Goal: Task Accomplishment & Management: Manage account settings

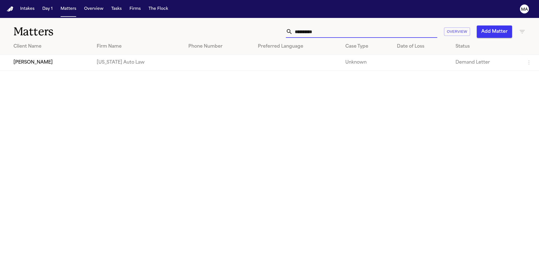
drag, startPoint x: 406, startPoint y: 24, endPoint x: 360, endPoint y: 27, distance: 45.5
click at [360, 27] on div "**********" at bounding box center [344, 32] width 363 height 12
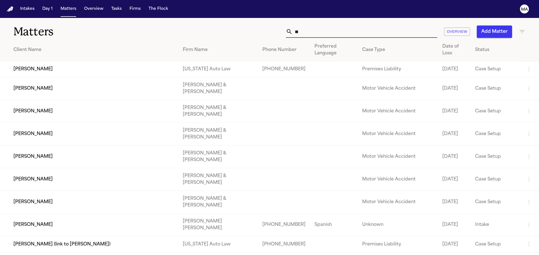
type input "*"
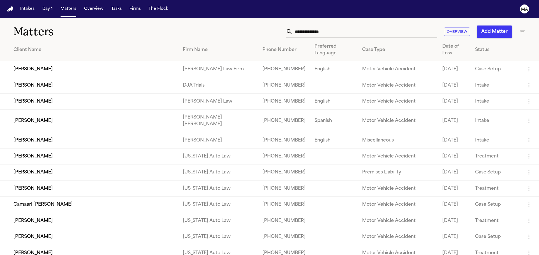
click at [348, 18] on div "Matters Overview Add Matter" at bounding box center [269, 28] width 539 height 21
click at [519, 28] on icon "button" at bounding box center [522, 31] width 7 height 7
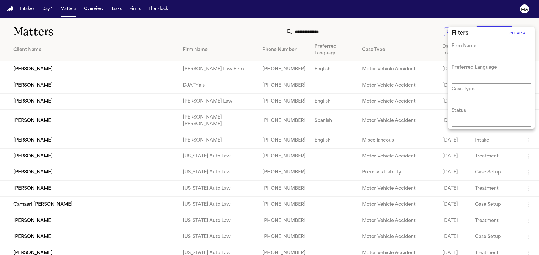
click at [519, 24] on div at bounding box center [269, 127] width 539 height 255
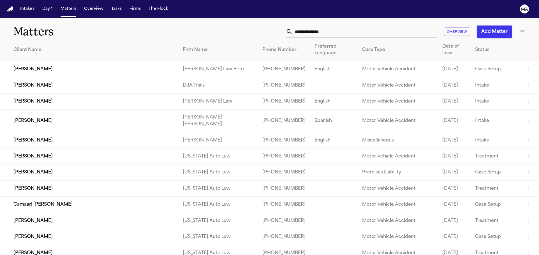
click at [519, 28] on icon "button" at bounding box center [522, 31] width 7 height 7
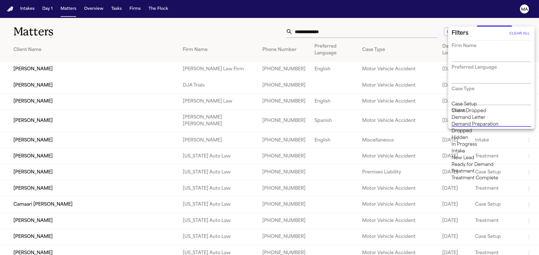
click at [468, 119] on input "text" at bounding box center [487, 123] width 71 height 8
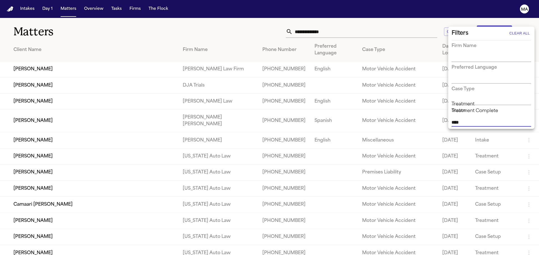
type input "*****"
click at [495, 112] on li "Treatment Complete" at bounding box center [492, 111] width 80 height 7
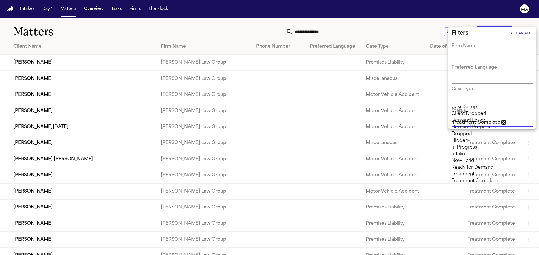
click at [248, 19] on div at bounding box center [269, 127] width 539 height 255
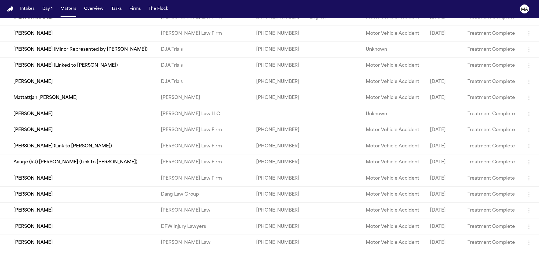
scroll to position [703, 0]
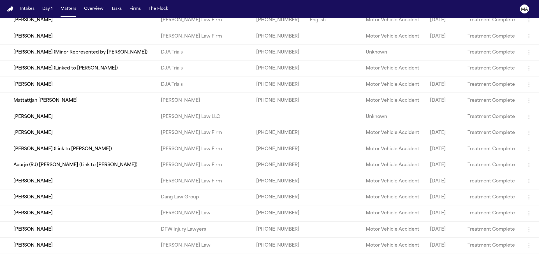
click at [529, 147] on icon "button" at bounding box center [529, 149] width 1 height 4
click at [107, 132] on div at bounding box center [269, 127] width 539 height 255
click at [69, 141] on td "[PERSON_NAME] (Link to [PERSON_NAME])" at bounding box center [78, 149] width 156 height 16
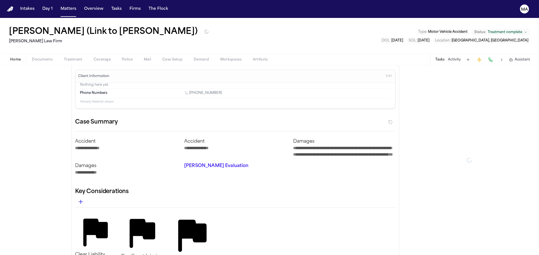
type textarea "*"
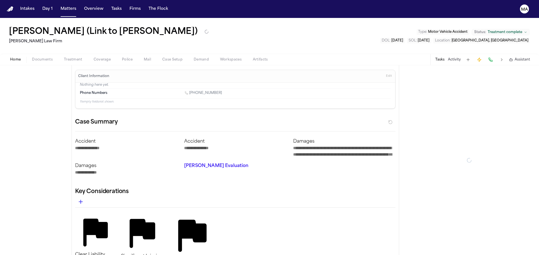
type textarea "*"
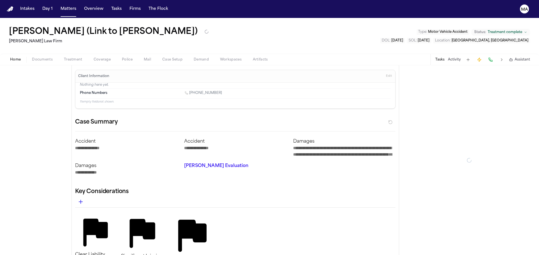
type textarea "*"
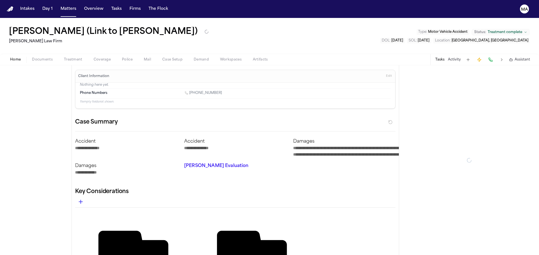
type textarea "*"
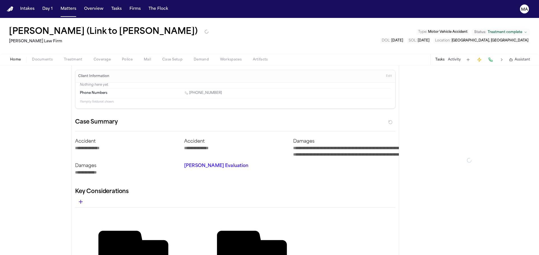
type textarea "*"
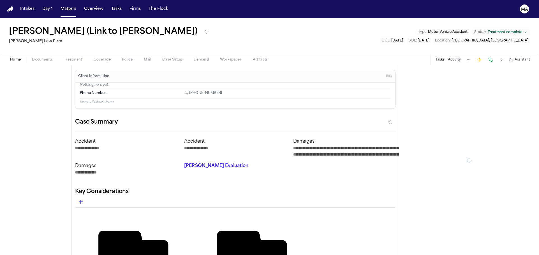
type textarea "*"
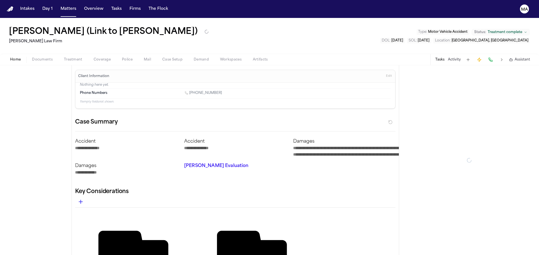
type textarea "*"
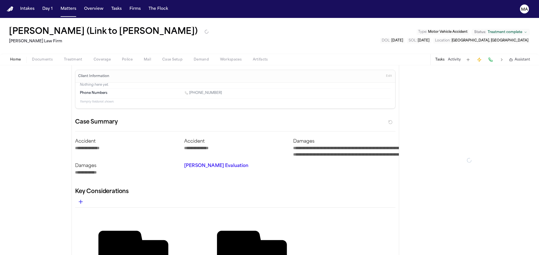
type textarea "*"
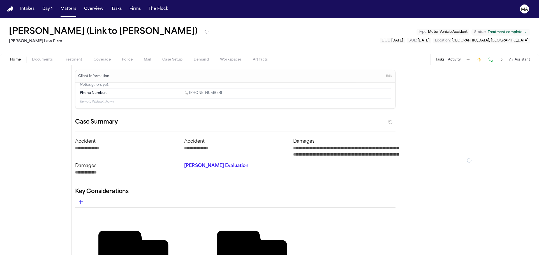
type textarea "*"
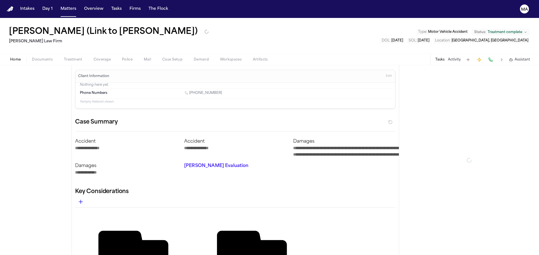
type textarea "*"
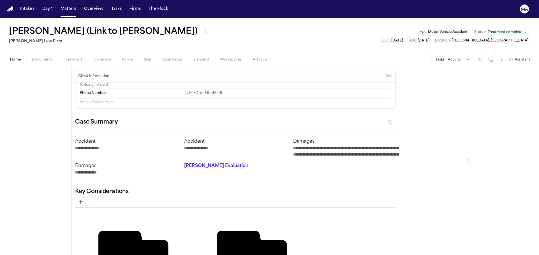
type textarea "*"
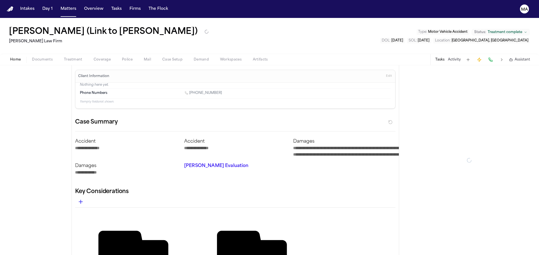
type textarea "*"
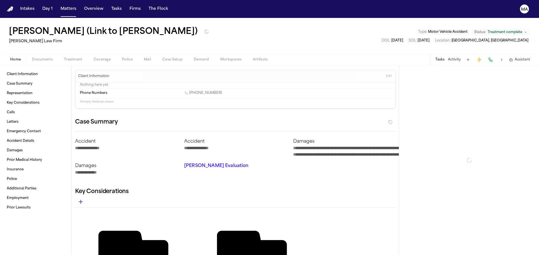
type textarea "*"
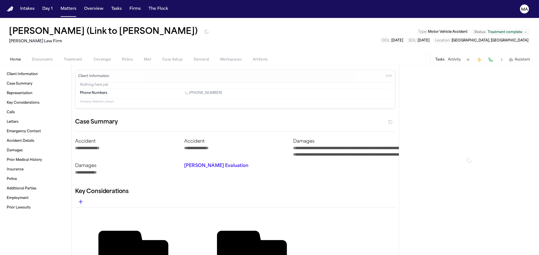
type textarea "*"
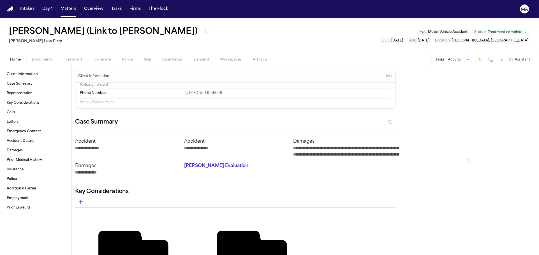
type textarea "*"
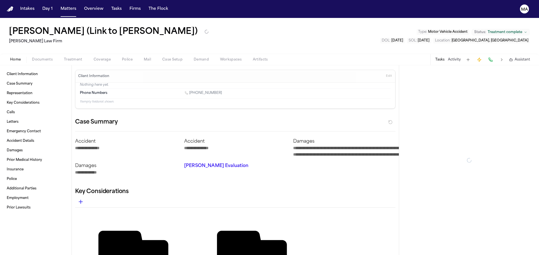
type textarea "*"
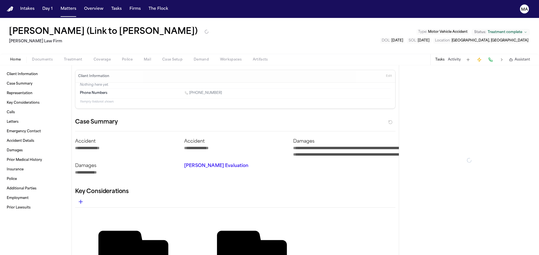
type textarea "*"
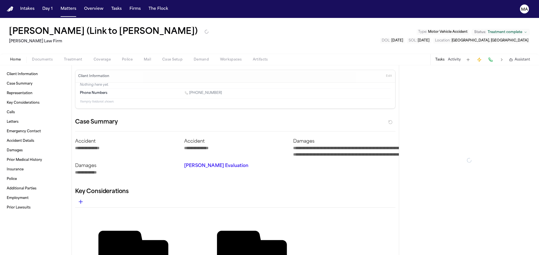
type textarea "*"
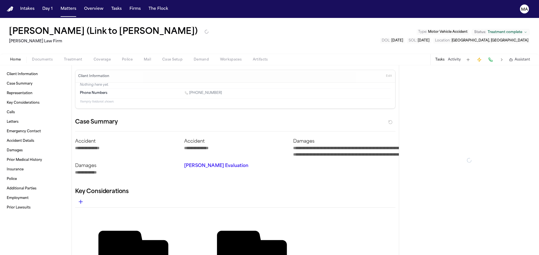
type textarea "*"
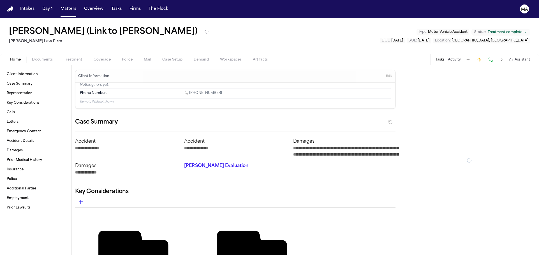
type textarea "*"
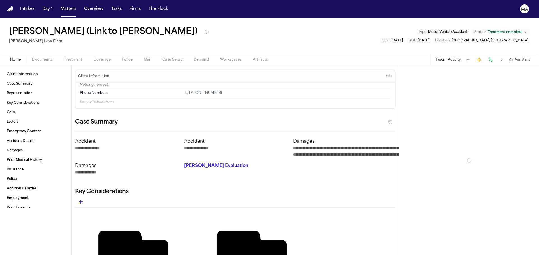
type textarea "*"
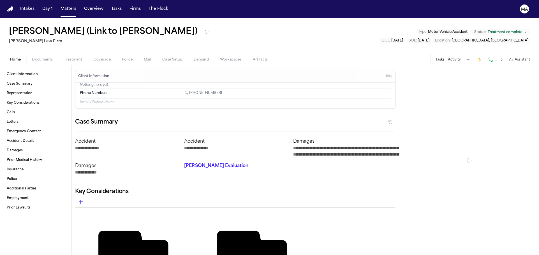
type textarea "*"
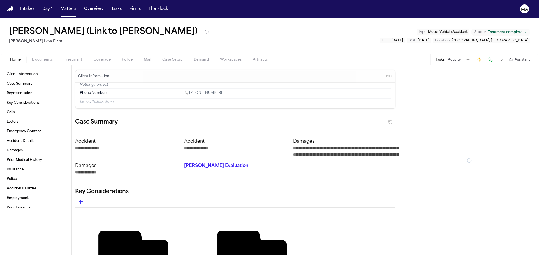
type textarea "*"
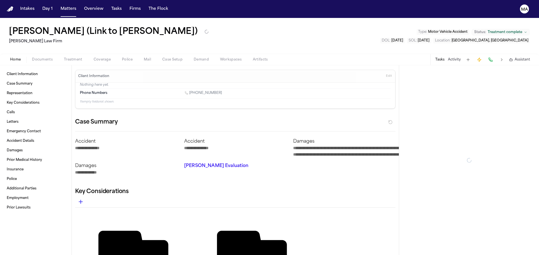
type textarea "*"
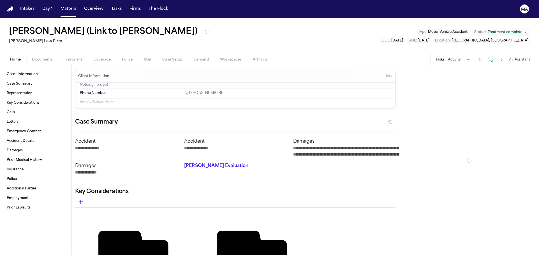
type textarea "*"
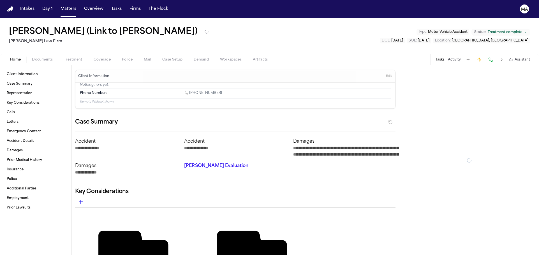
type textarea "*"
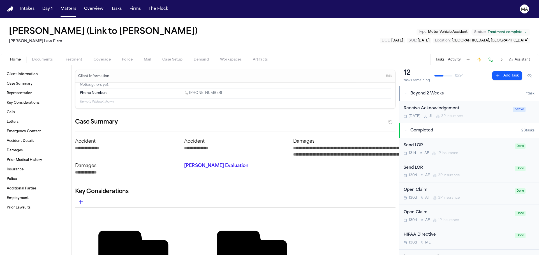
type textarea "*"
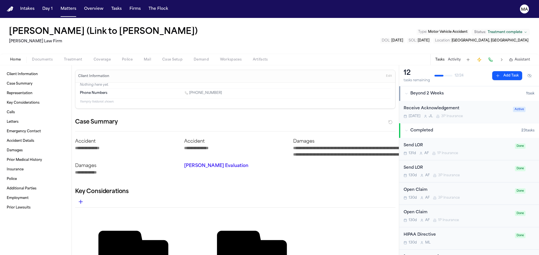
type textarea "*"
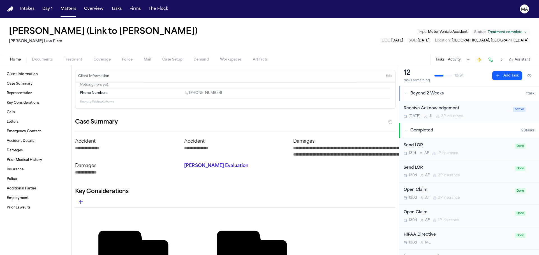
type textarea "*"
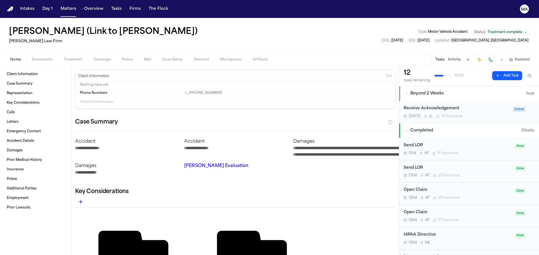
type textarea "*"
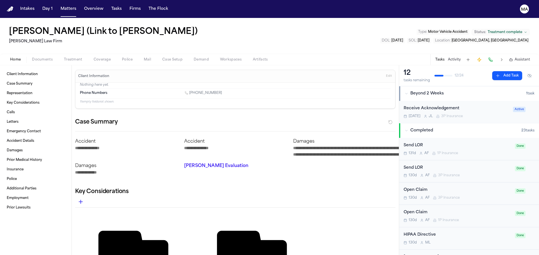
type textarea "*"
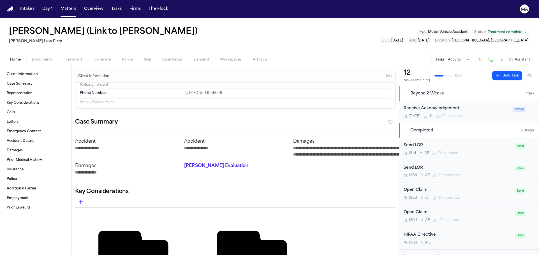
type textarea "*"
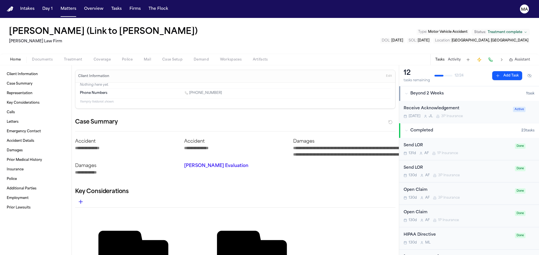
type textarea "*"
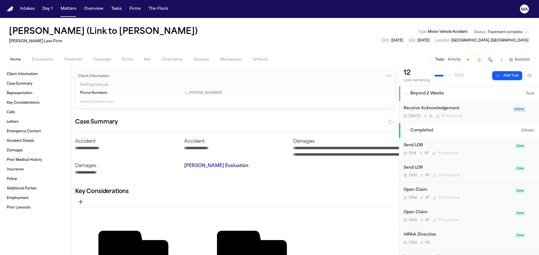
type textarea "*"
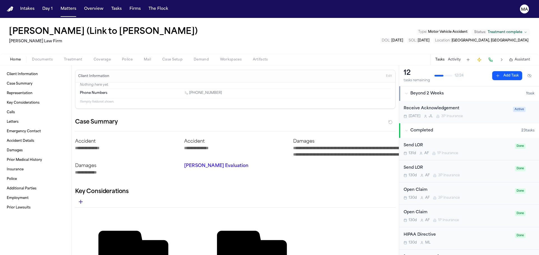
type textarea "*"
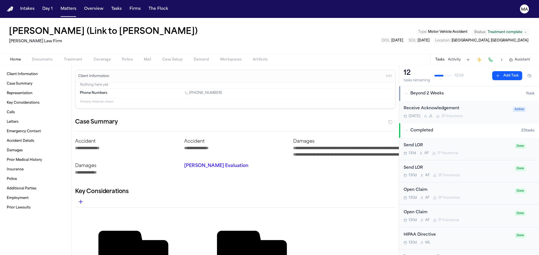
type textarea "*"
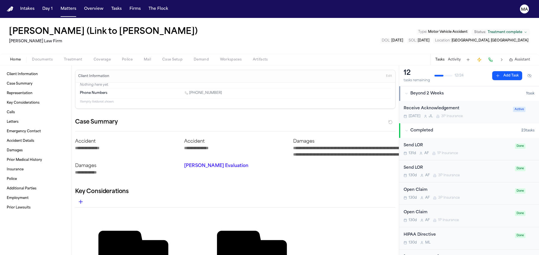
type textarea "*"
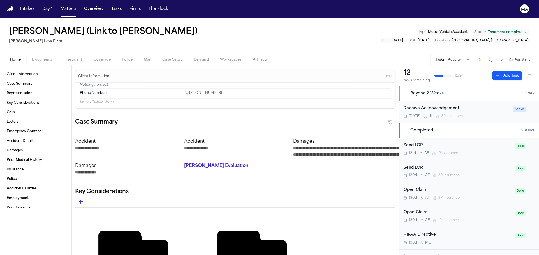
type textarea "*"
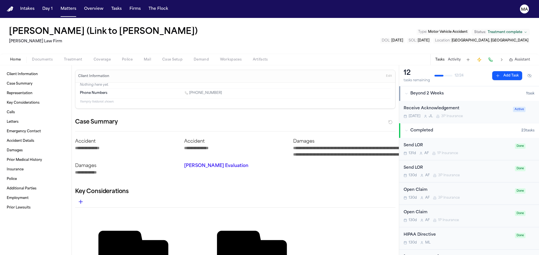
type textarea "*"
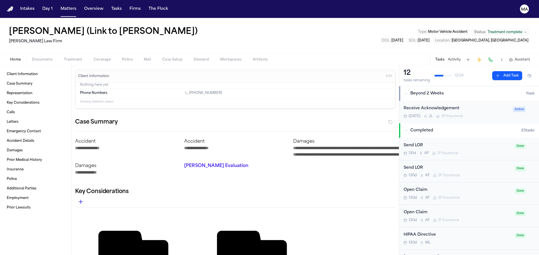
type textarea "*"
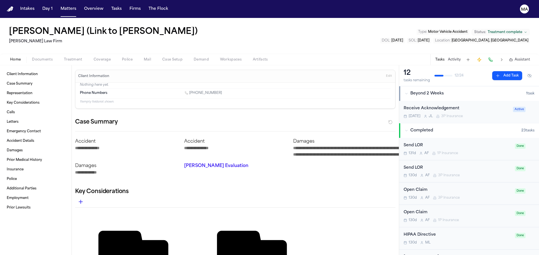
click at [515, 30] on span "Treatment complete" at bounding box center [505, 32] width 34 height 4
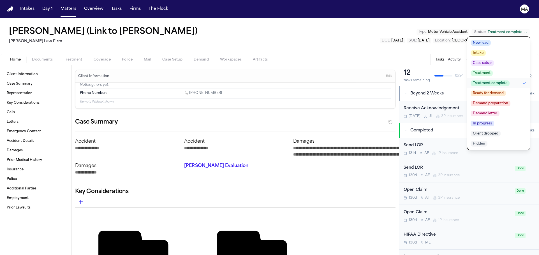
click at [500, 111] on span "Demand letter" at bounding box center [485, 114] width 29 height 6
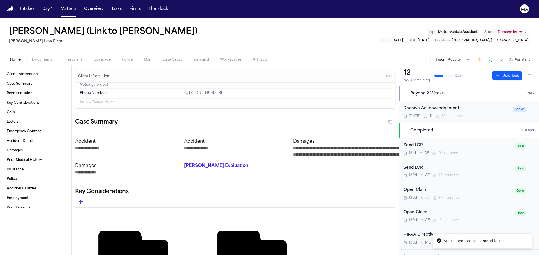
click at [344, 26] on div "[PERSON_NAME] (Link to [PERSON_NAME]) [PERSON_NAME] Law Firm Type : Motor Vehic…" at bounding box center [269, 36] width 539 height 36
click at [58, 4] on button "Matters" at bounding box center [68, 9] width 20 height 10
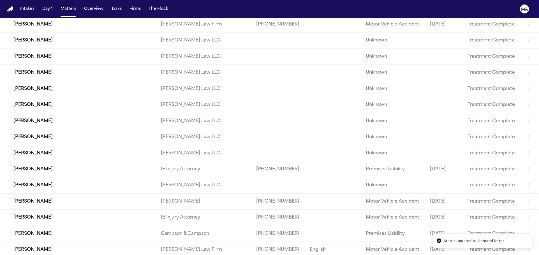
scroll to position [746, 0]
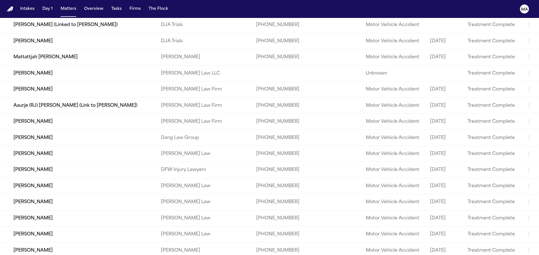
click at [108, 98] on td "Aaurje (RJ) [PERSON_NAME] (Link to [PERSON_NAME])" at bounding box center [78, 106] width 156 height 16
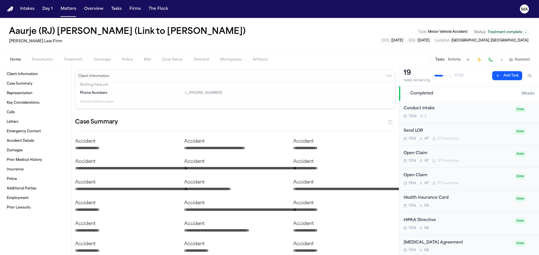
click at [517, 30] on span "Treatment complete" at bounding box center [505, 32] width 34 height 4
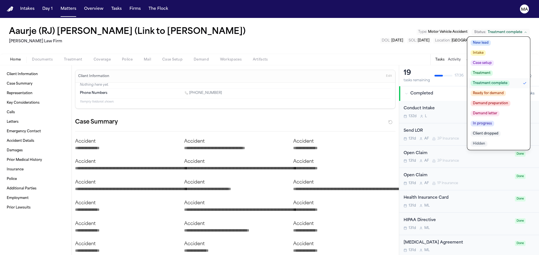
click at [500, 111] on span "Demand letter" at bounding box center [485, 114] width 29 height 6
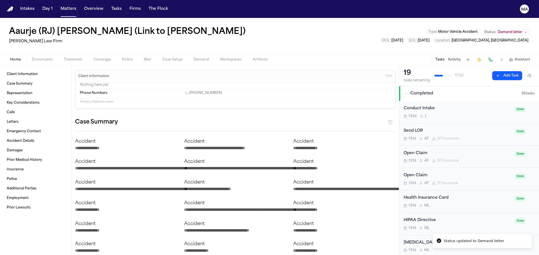
click at [357, 19] on div "Aaurje (RJ) [PERSON_NAME] (Link to [PERSON_NAME]) [PERSON_NAME] Law Firm Type :…" at bounding box center [269, 36] width 539 height 36
click at [58, 6] on button "Matters" at bounding box center [68, 9] width 20 height 10
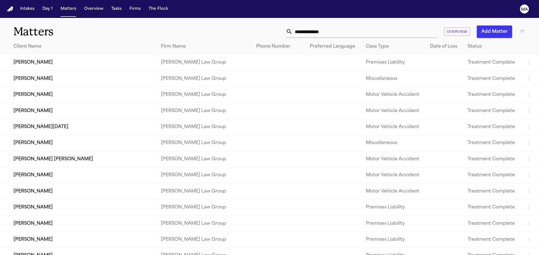
click at [519, 28] on icon "button" at bounding box center [522, 31] width 7 height 7
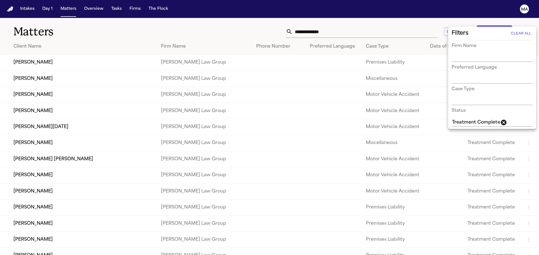
click at [501, 120] on icon at bounding box center [504, 123] width 6 height 6
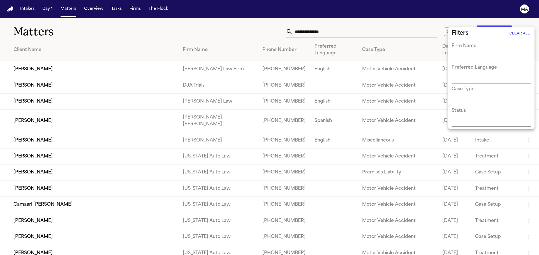
click at [486, 107] on div "Status" at bounding box center [492, 116] width 80 height 19
click at [484, 119] on input "text" at bounding box center [487, 123] width 71 height 8
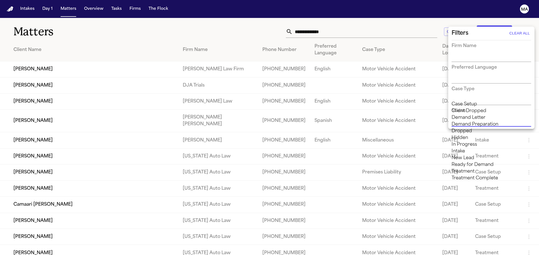
click at [480, 128] on li "Demand Preparation" at bounding box center [492, 124] width 80 height 7
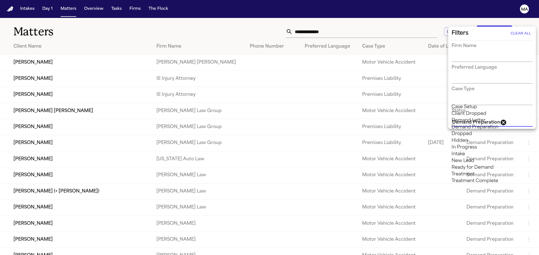
click at [239, 15] on div at bounding box center [269, 127] width 539 height 255
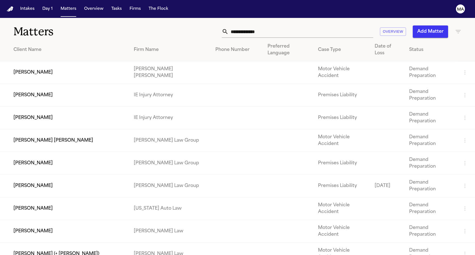
click at [239, 18] on div "Matters Overview Add Matter" at bounding box center [237, 28] width 475 height 21
click at [224, 26] on div "Overview Add Matter" at bounding box center [301, 32] width 320 height 12
